Goal: Task Accomplishment & Management: Manage account settings

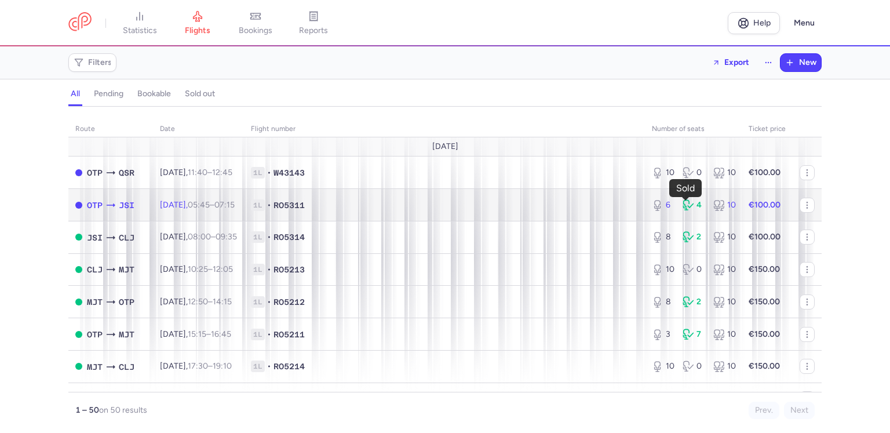
click at [692, 206] on div "4" at bounding box center [692, 205] width 21 height 12
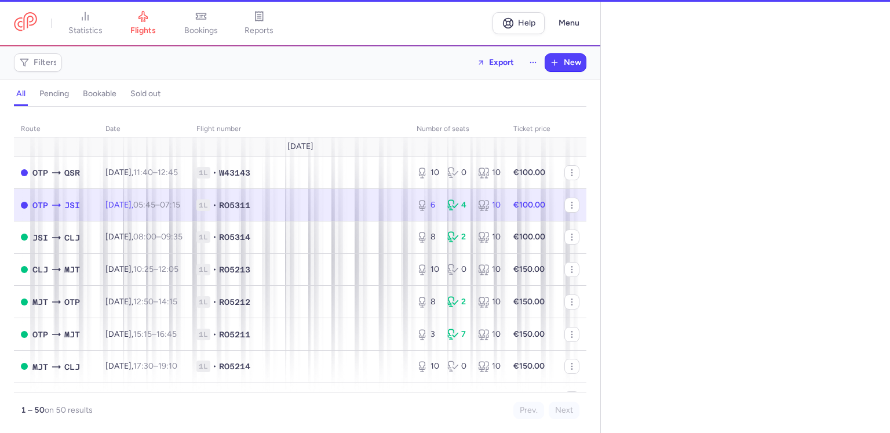
select select "days"
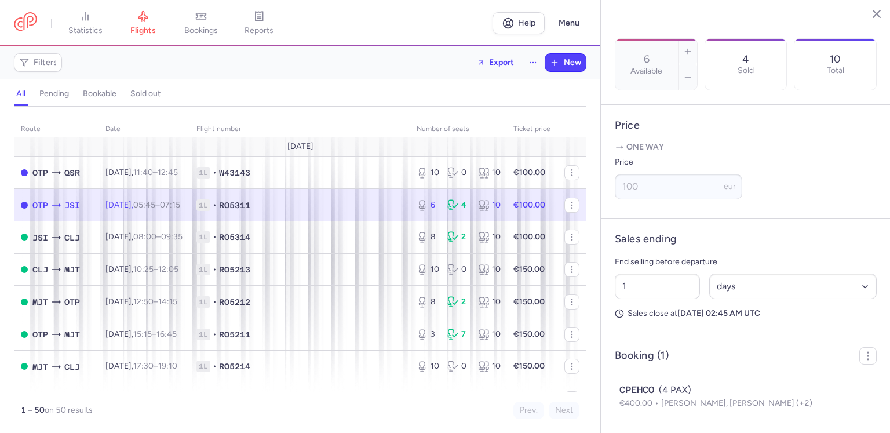
scroll to position [396, 0]
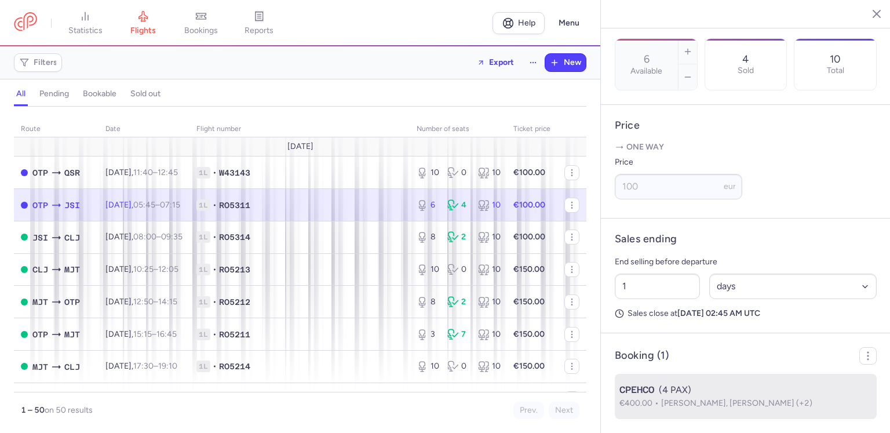
click at [785, 394] on div "CPEHCO (4 PAX)" at bounding box center [745, 390] width 253 height 14
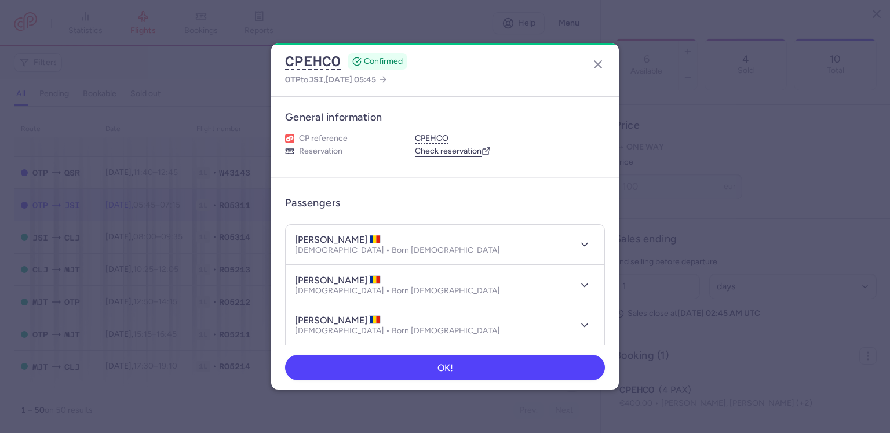
scroll to position [116, 0]
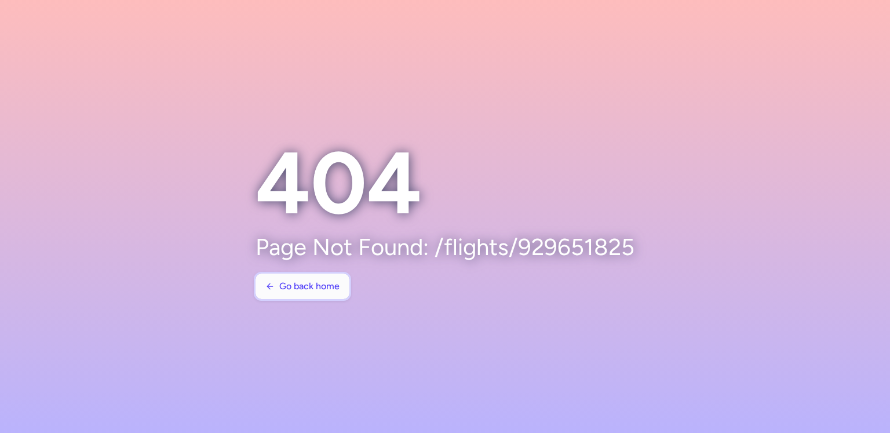
click at [324, 283] on span "Go back home" at bounding box center [309, 286] width 60 height 10
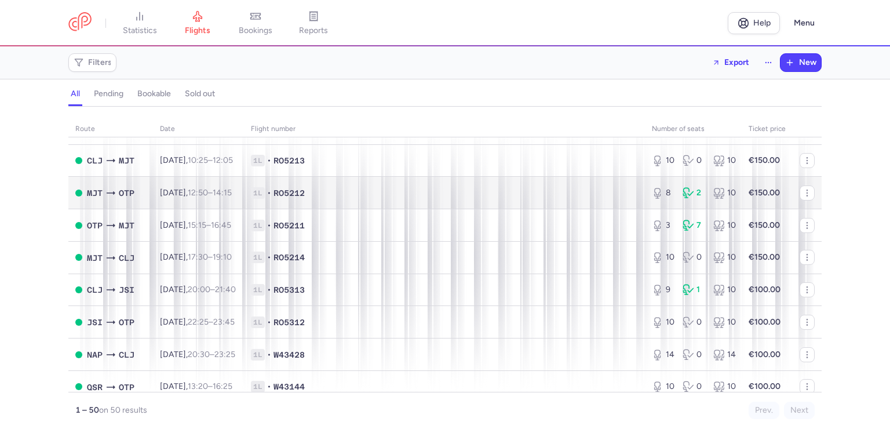
scroll to position [116, 0]
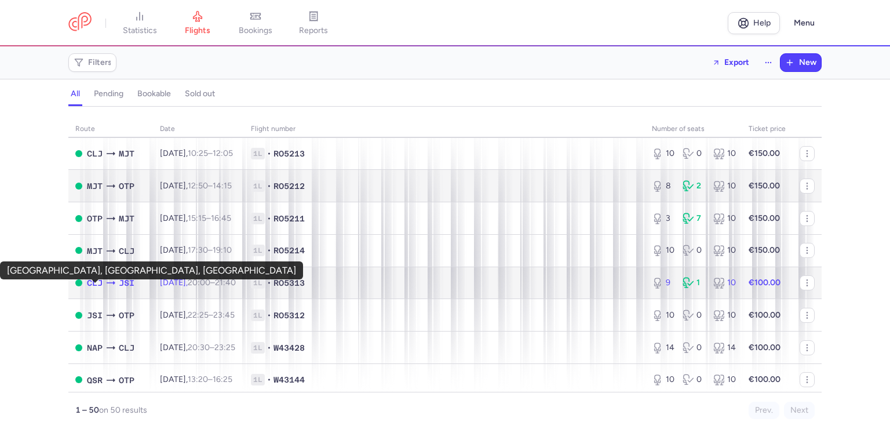
click at [87, 288] on span "CLJ" at bounding box center [95, 282] width 16 height 13
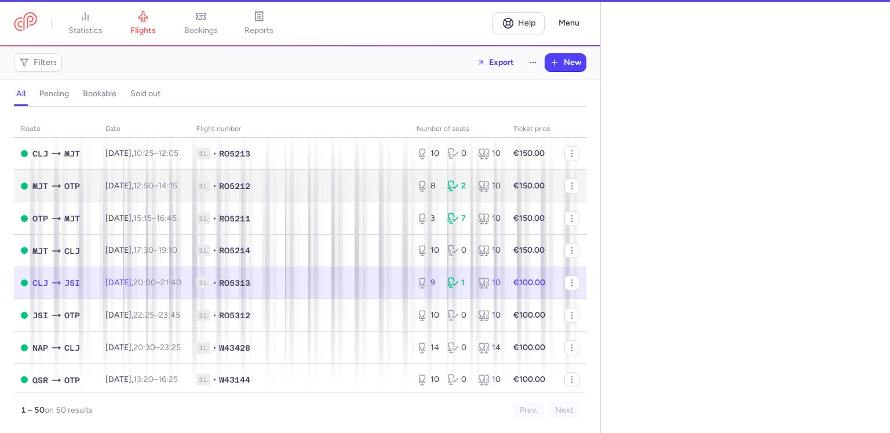
select select "days"
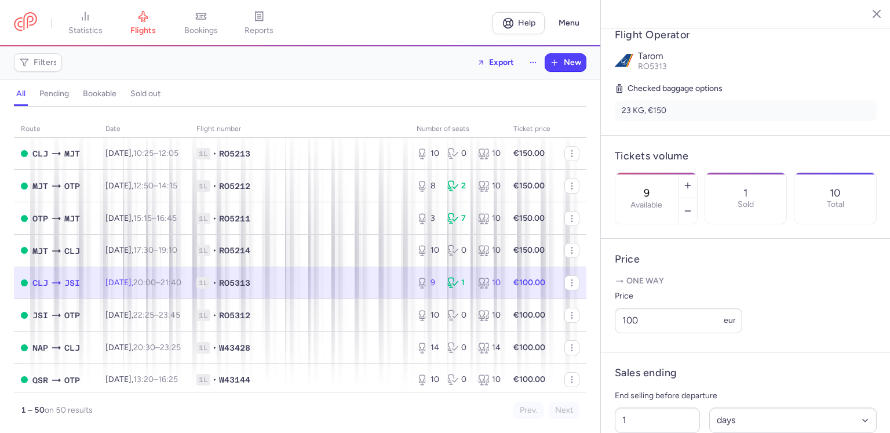
scroll to position [396, 0]
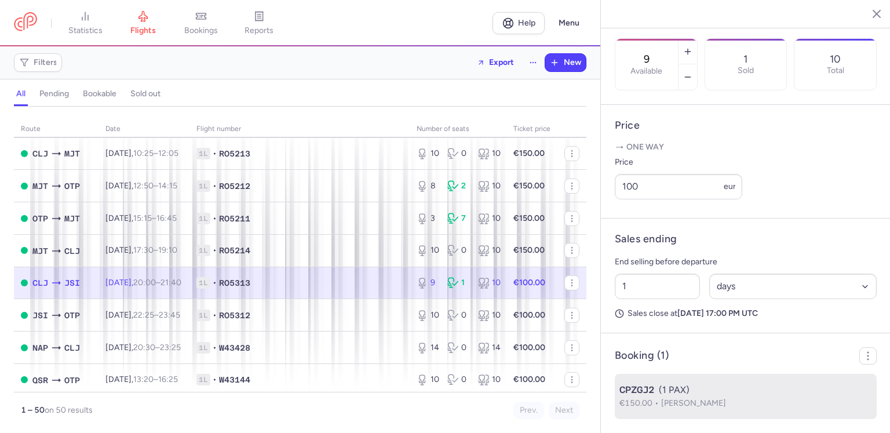
click at [708, 406] on span "Alexis TZERAISI" at bounding box center [693, 403] width 65 height 10
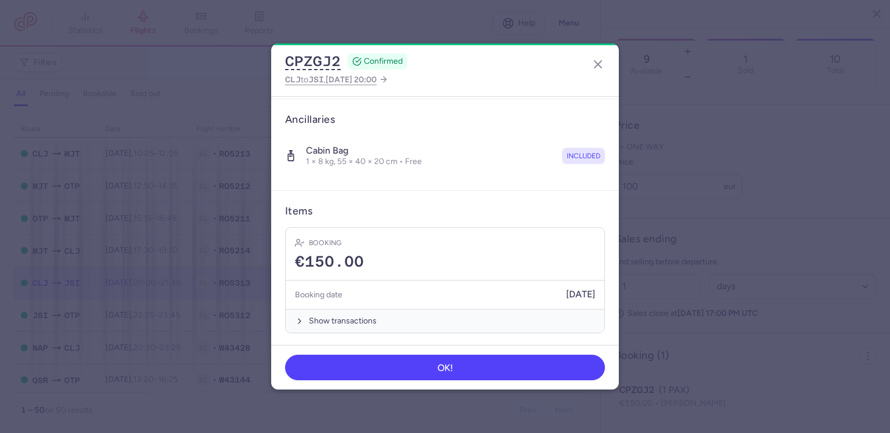
scroll to position [6, 0]
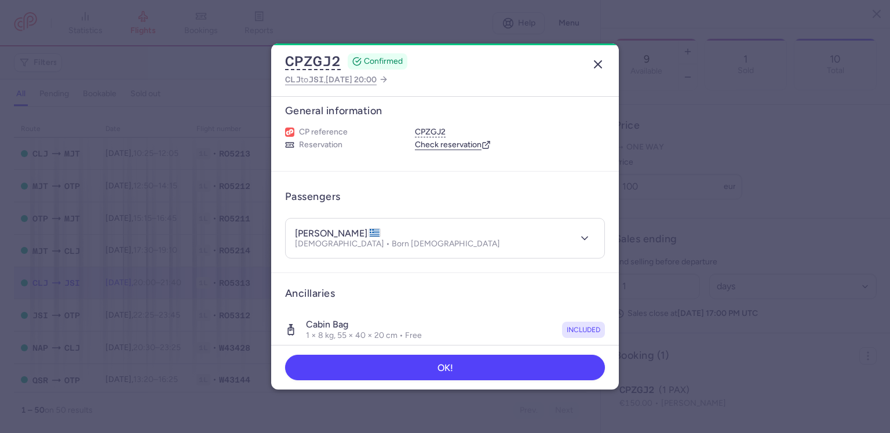
click at [598, 65] on icon "button" at bounding box center [598, 64] width 14 height 14
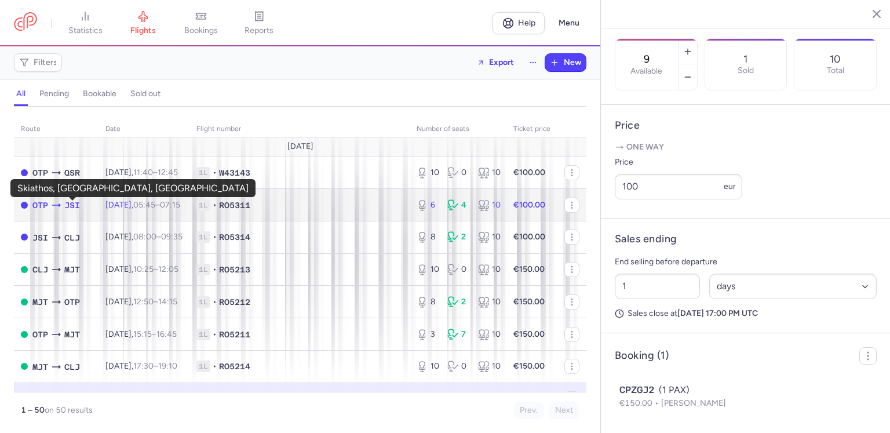
click at [75, 210] on span "JSI" at bounding box center [72, 205] width 16 height 13
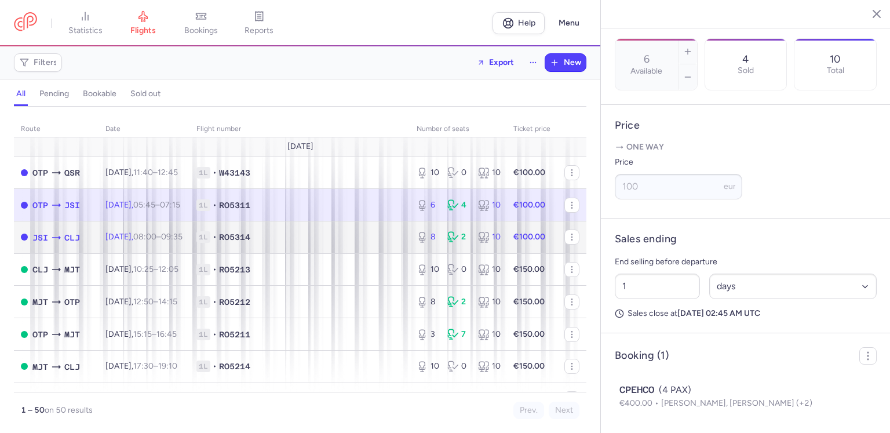
click at [71, 242] on span "CLJ" at bounding box center [72, 237] width 16 height 13
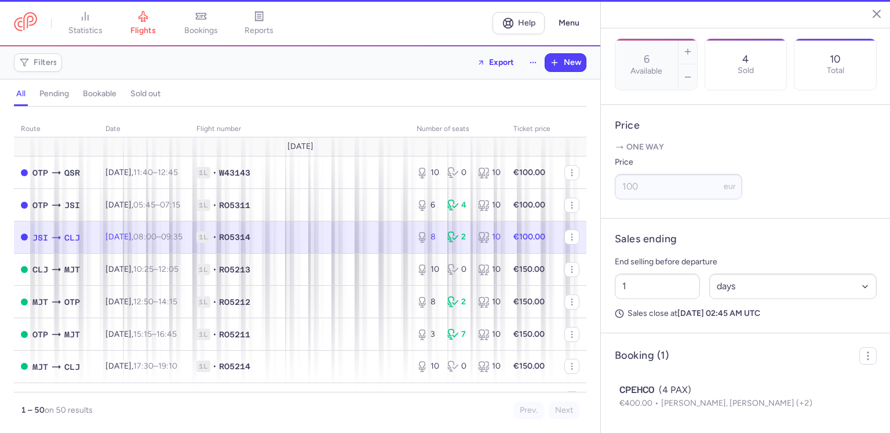
type input "8"
